Goal: Information Seeking & Learning: Check status

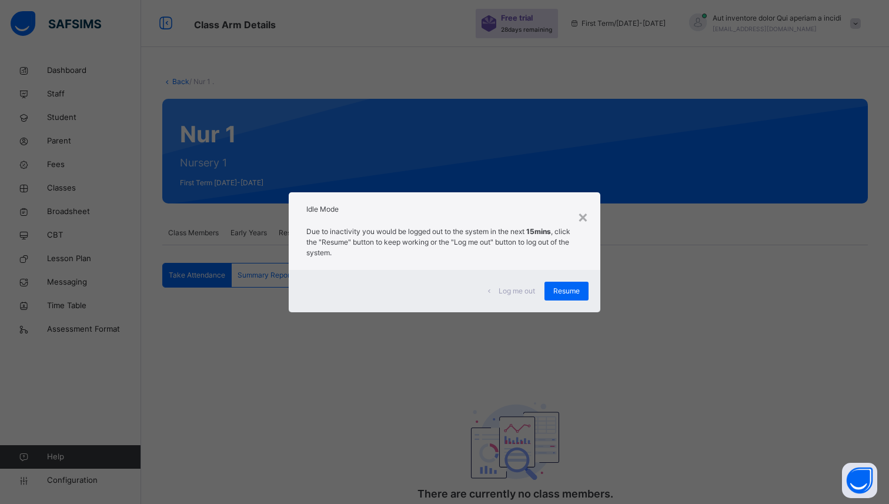
scroll to position [47, 0]
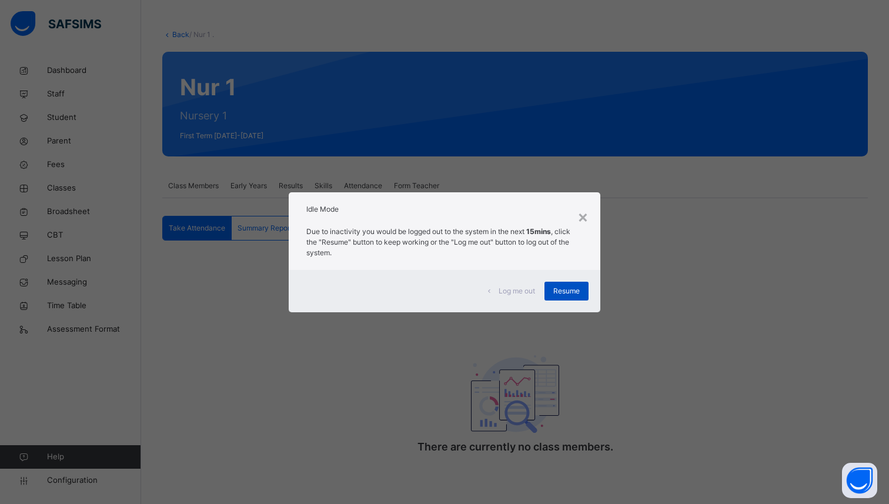
click at [565, 295] on span "Resume" at bounding box center [566, 291] width 26 height 11
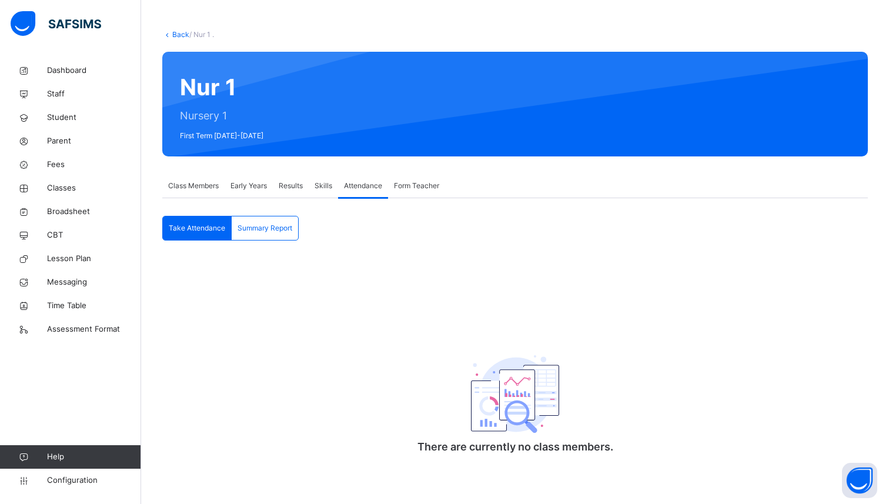
click at [277, 216] on div "Summary Report" at bounding box center [265, 228] width 66 height 24
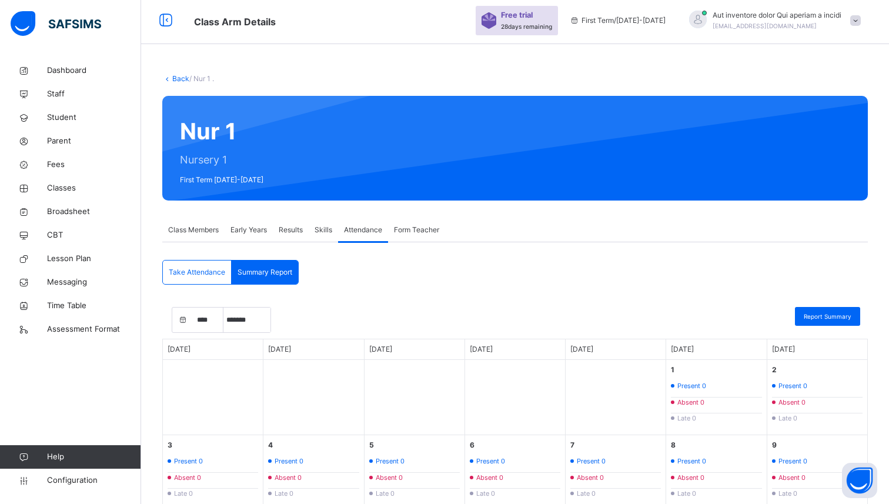
scroll to position [0, 0]
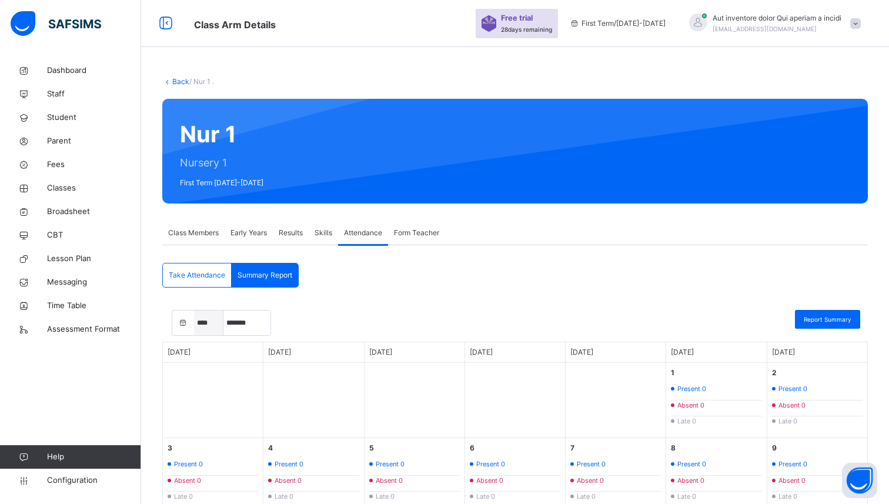
click at [210, 321] on select "**** **** **** **** **** **** **** **** **** **** **** **** **** **** **** ****…" at bounding box center [208, 322] width 29 height 25
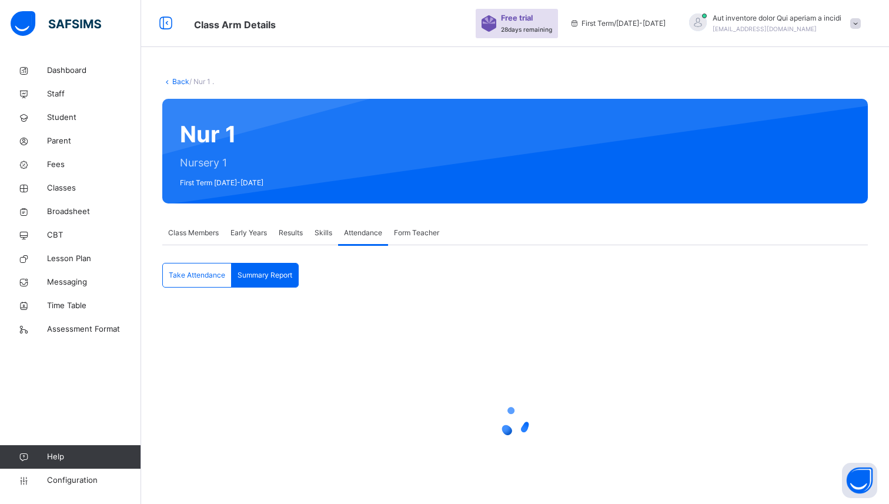
select select "****"
select select "*"
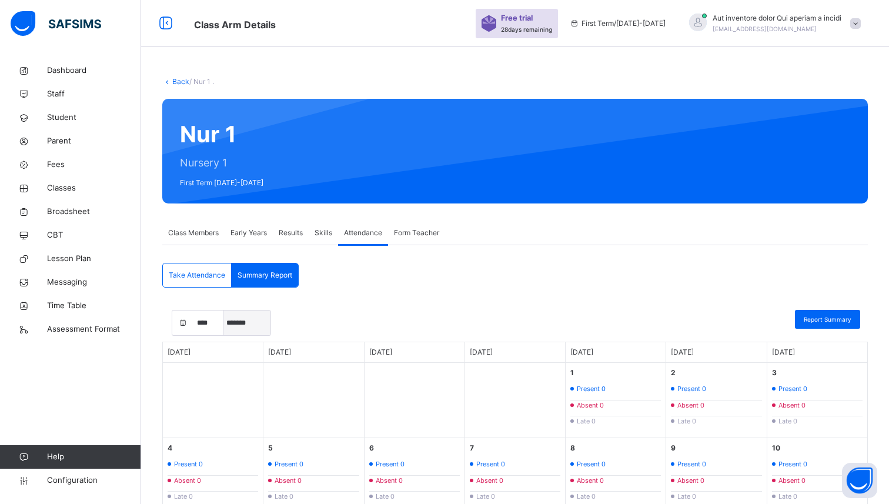
click at [253, 324] on select "***** ******* ******** ***** ***** *** **** **** ****** ********* ******* *****…" at bounding box center [246, 322] width 47 height 25
click at [249, 331] on select "***** ******* ******** ***** ***** *** **** **** ****** ********* ******* *****…" at bounding box center [246, 322] width 47 height 25
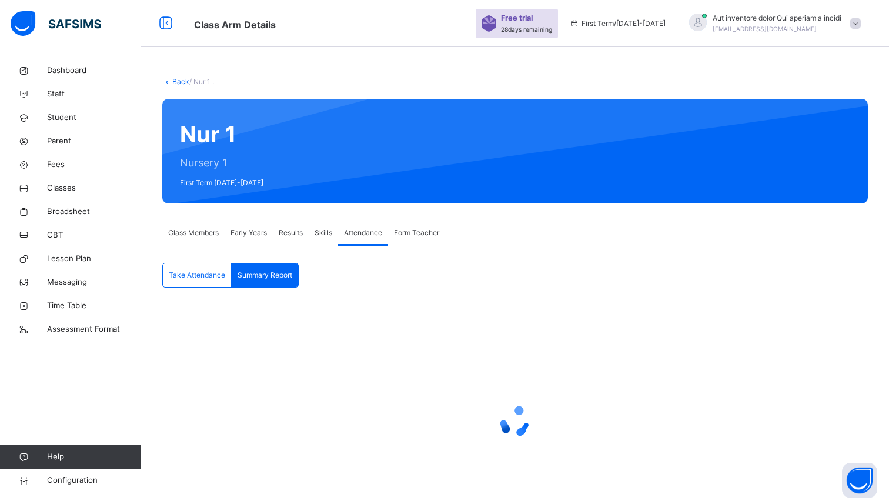
select select "****"
select select "*"
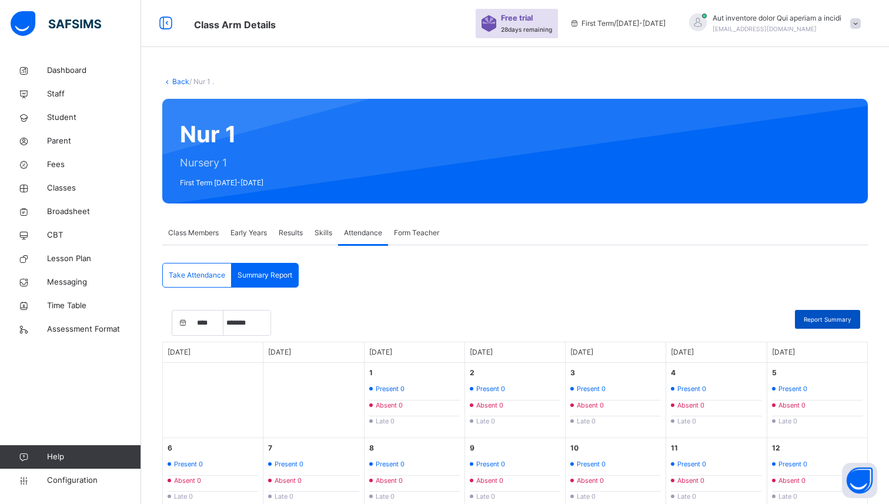
click at [816, 315] on span "Report Summary" at bounding box center [827, 319] width 48 height 9
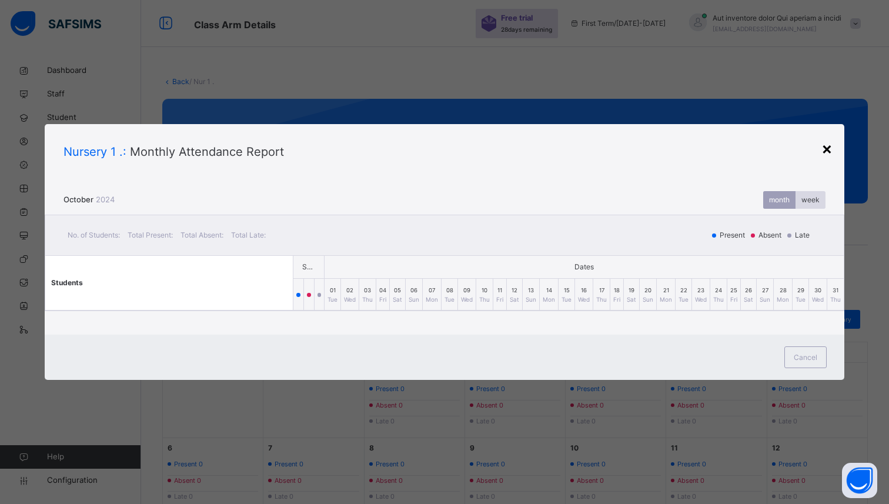
click at [826, 149] on div "×" at bounding box center [826, 148] width 11 height 25
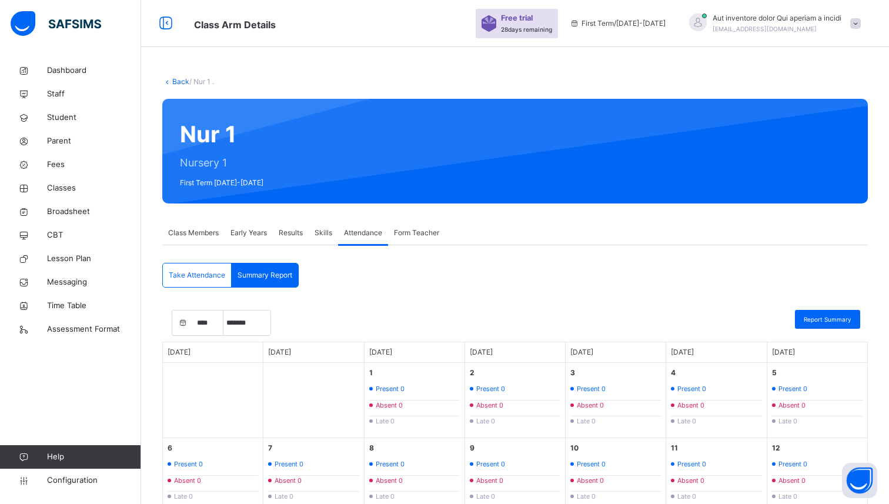
click at [186, 272] on span "Take Attendance" at bounding box center [197, 275] width 56 height 11
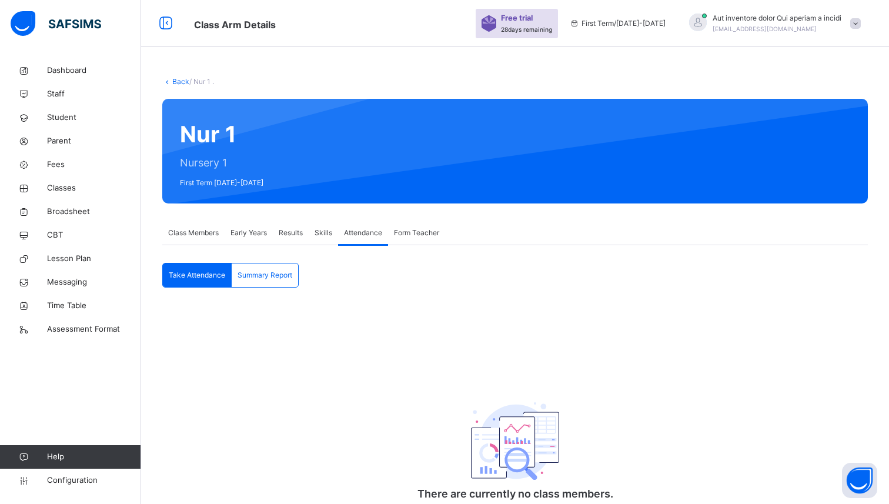
click at [202, 226] on div "Class Members" at bounding box center [193, 233] width 62 height 24
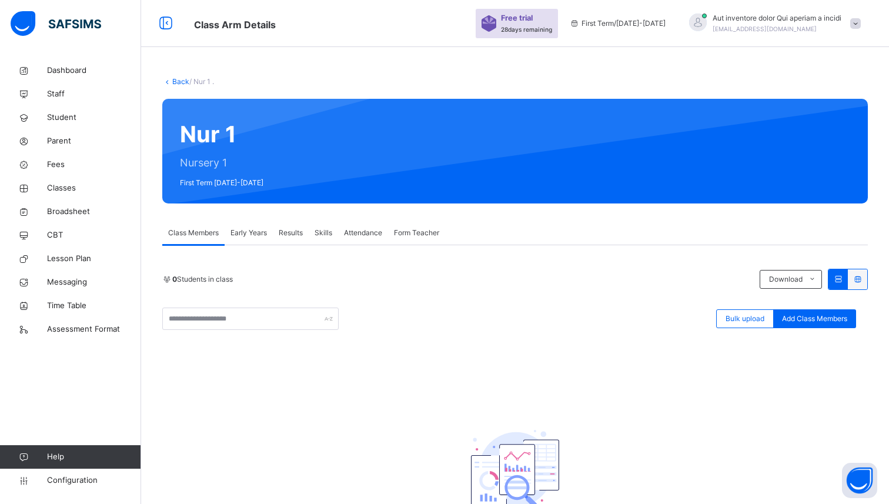
scroll to position [91, 0]
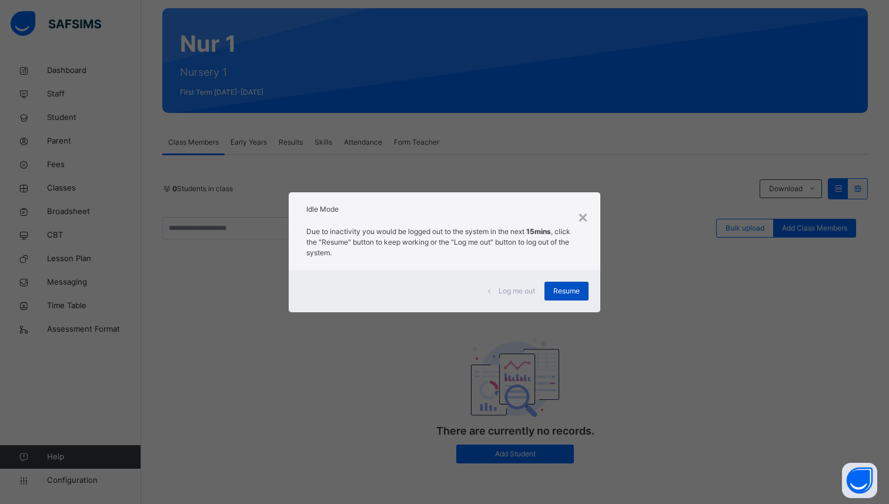
click at [567, 288] on span "Resume" at bounding box center [566, 291] width 26 height 11
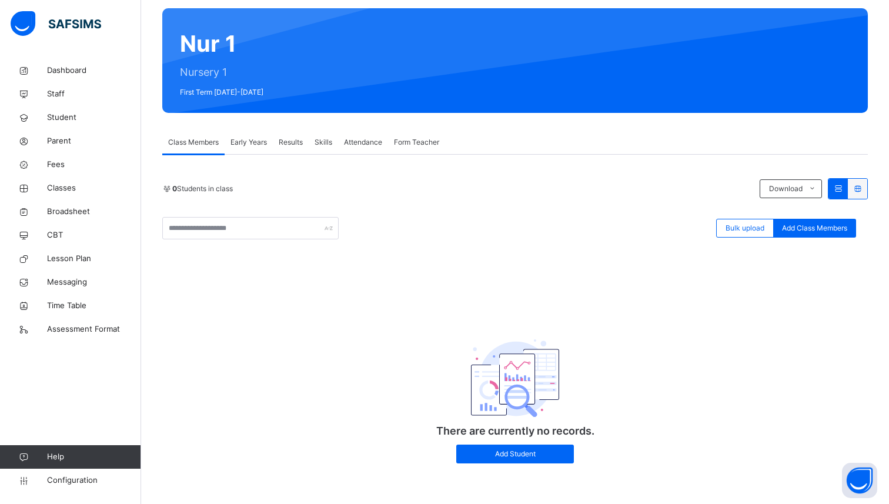
click at [250, 140] on span "Early Years" at bounding box center [248, 142] width 36 height 11
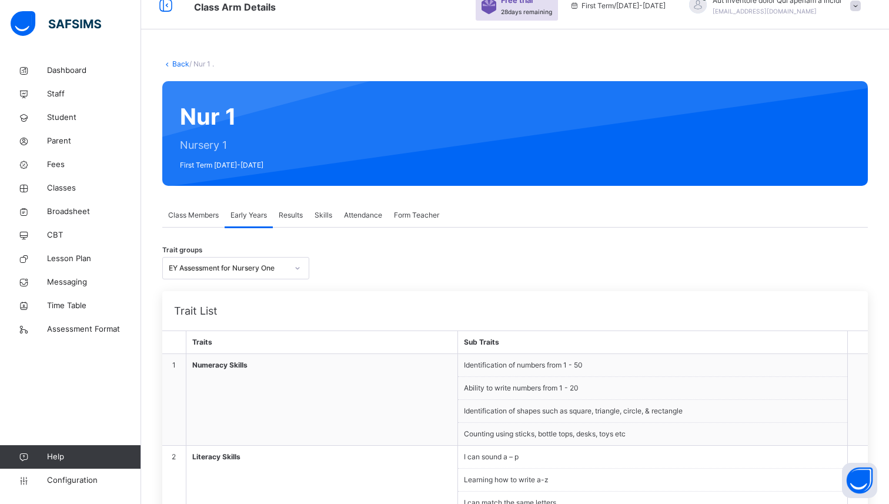
scroll to position [18, 0]
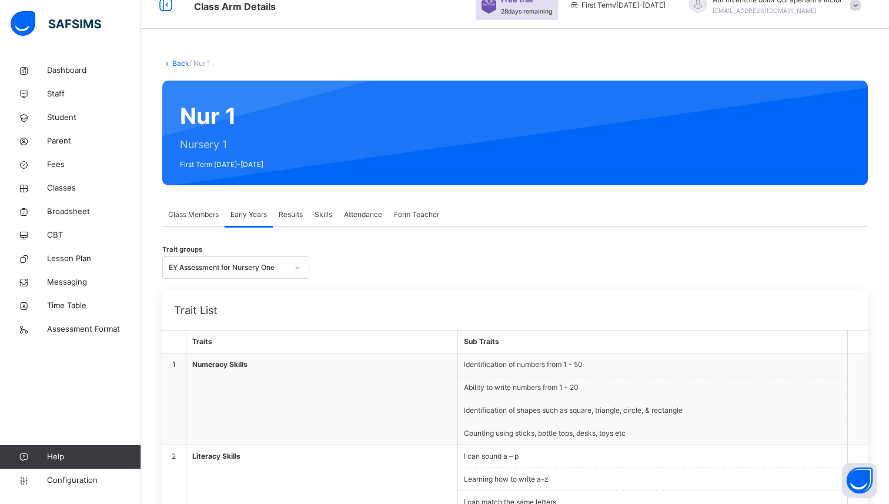
click at [293, 270] on div at bounding box center [297, 267] width 20 height 19
click at [299, 266] on icon at bounding box center [297, 268] width 7 height 12
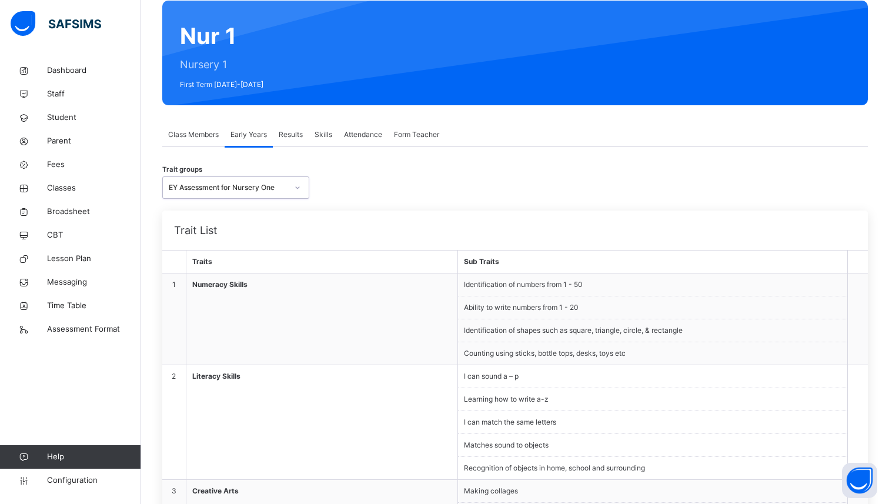
scroll to position [0, 0]
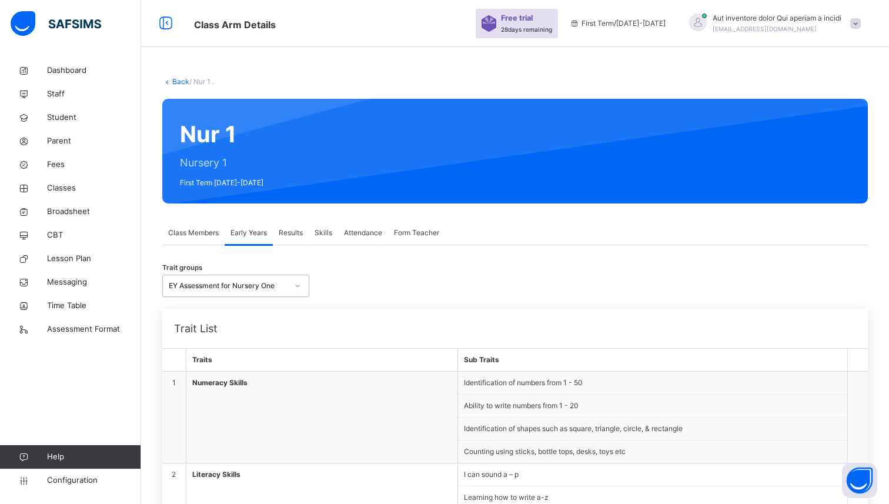
click at [283, 236] on span "Results" at bounding box center [291, 232] width 24 height 11
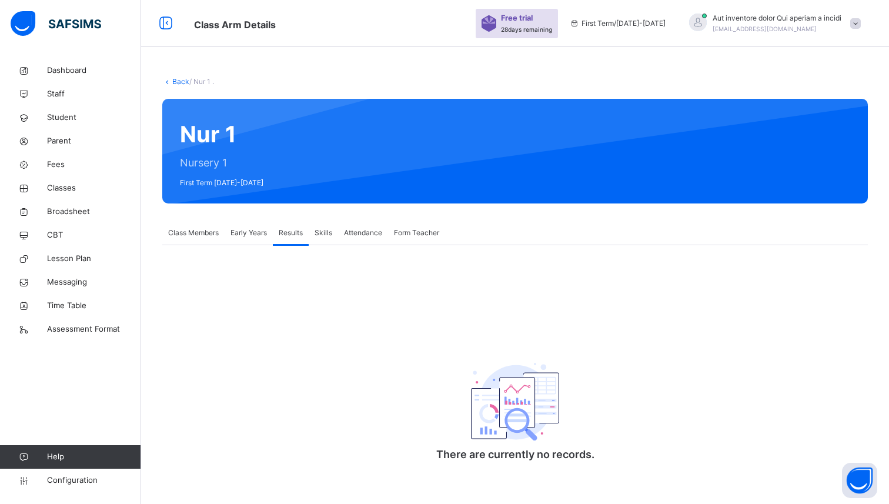
click at [326, 232] on span "Skills" at bounding box center [323, 232] width 18 height 11
click at [382, 234] on span "Attendance" at bounding box center [363, 232] width 38 height 11
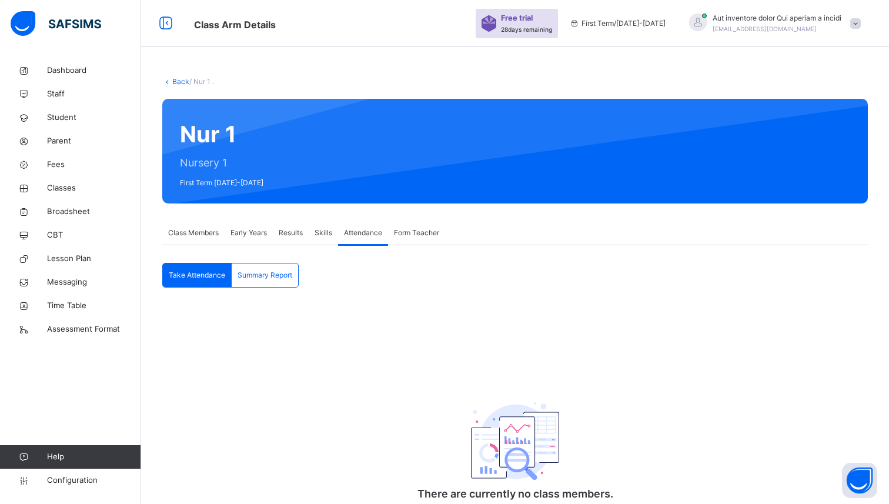
click at [421, 230] on span "Form Teacher" at bounding box center [416, 232] width 45 height 11
